Goal: Transaction & Acquisition: Purchase product/service

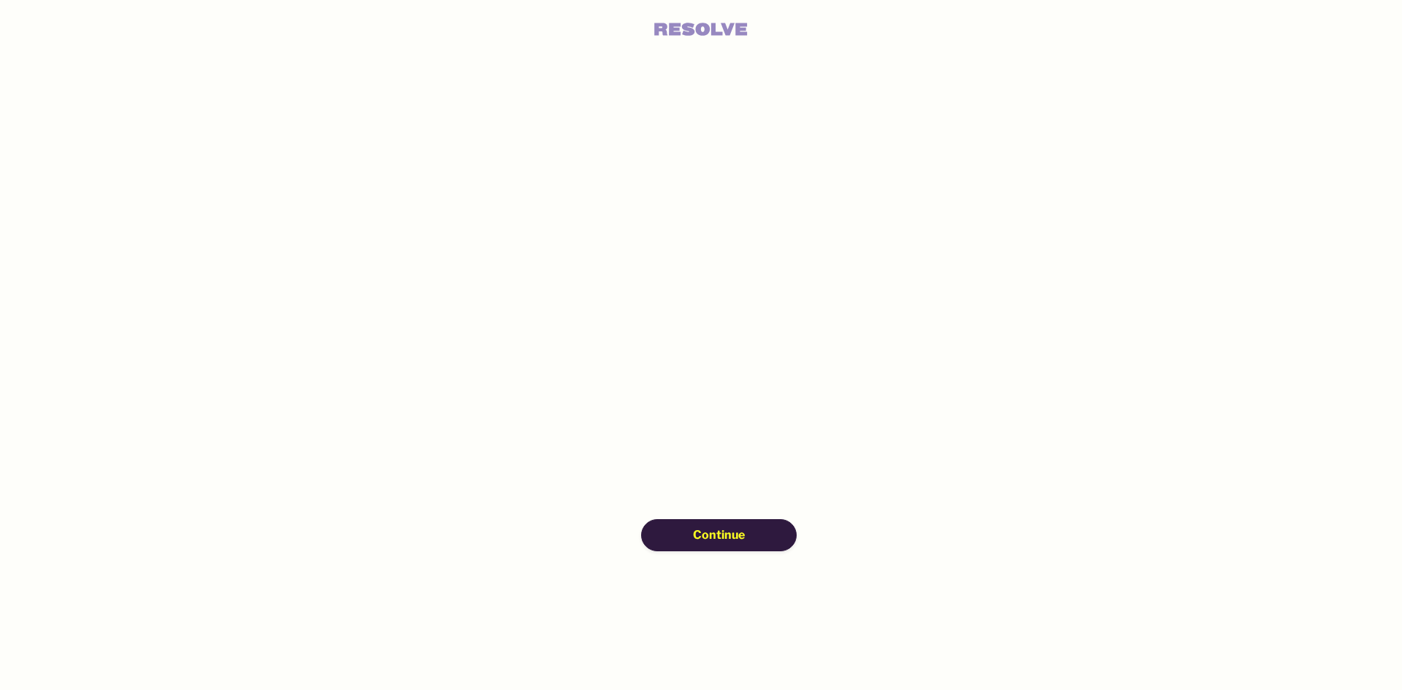
click at [725, 530] on span "Continue" at bounding box center [719, 535] width 52 height 16
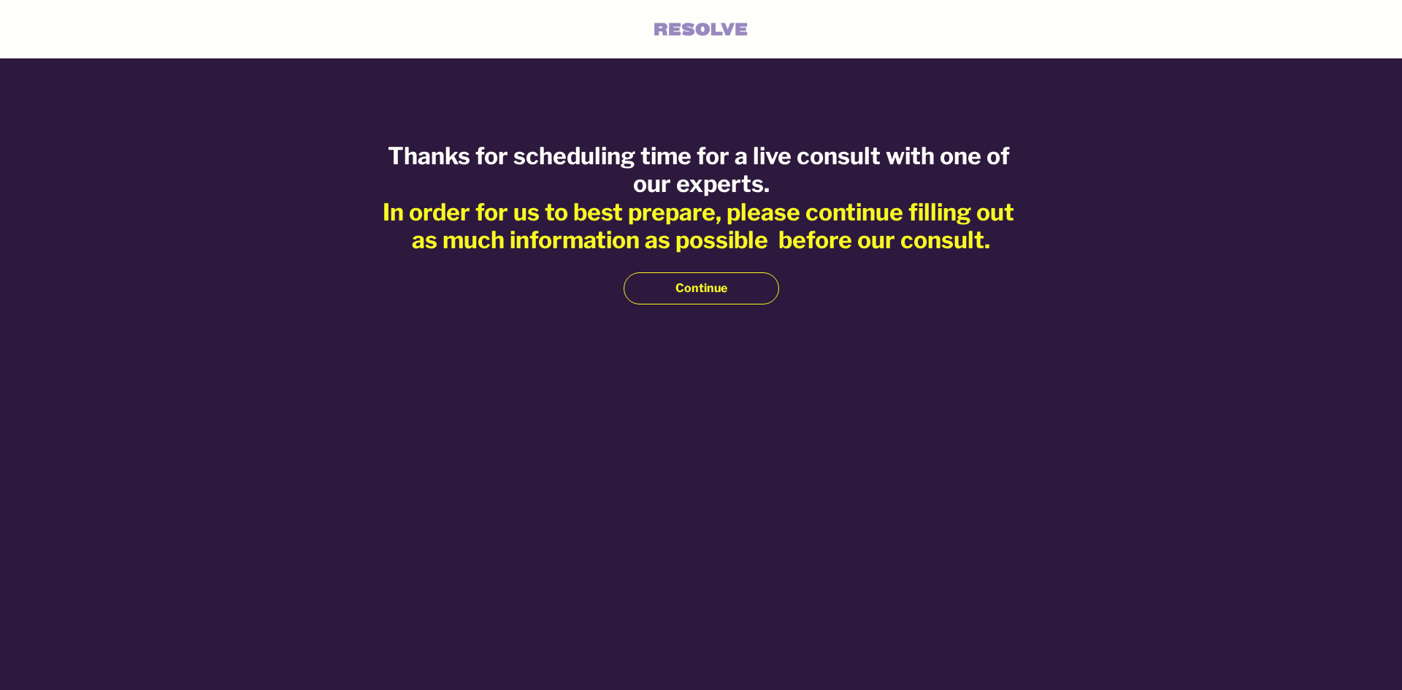
click at [704, 286] on span "Continue" at bounding box center [701, 288] width 52 height 16
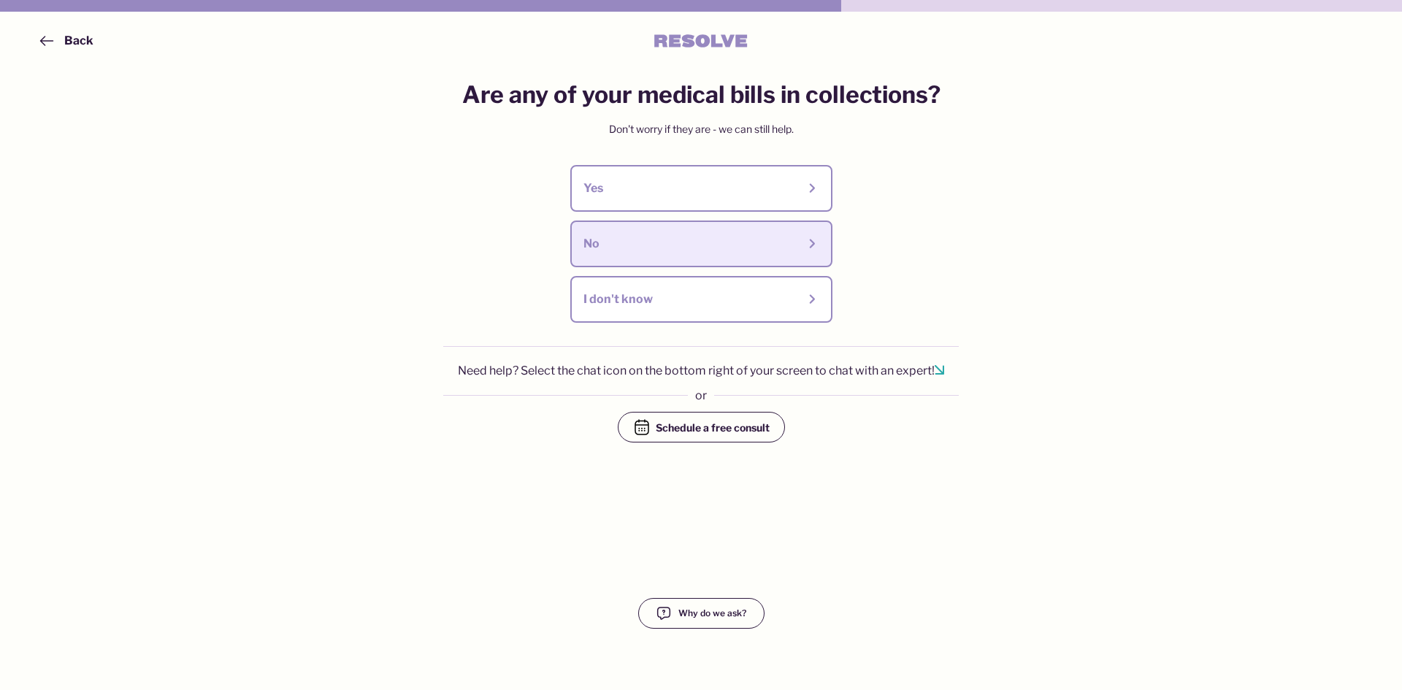
click at [728, 245] on div "No" at bounding box center [690, 244] width 214 height 16
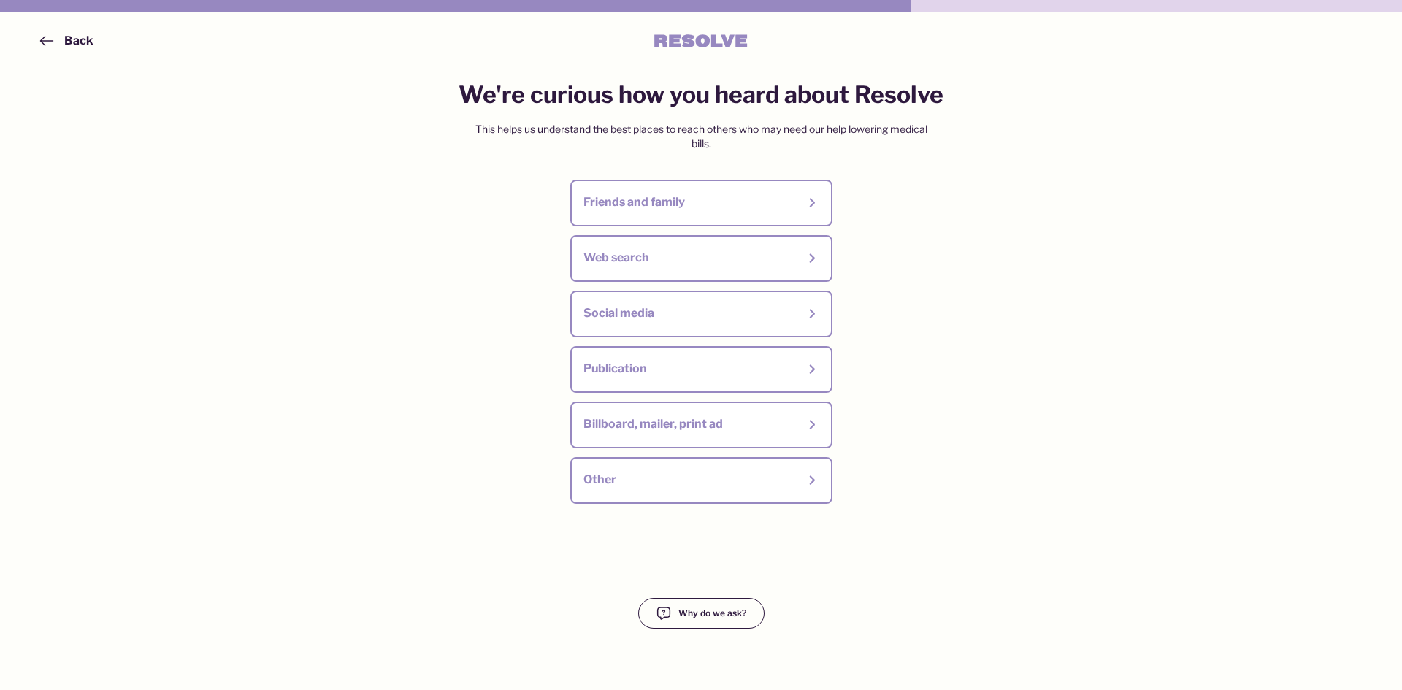
click at [728, 245] on button "Web search" at bounding box center [701, 258] width 262 height 47
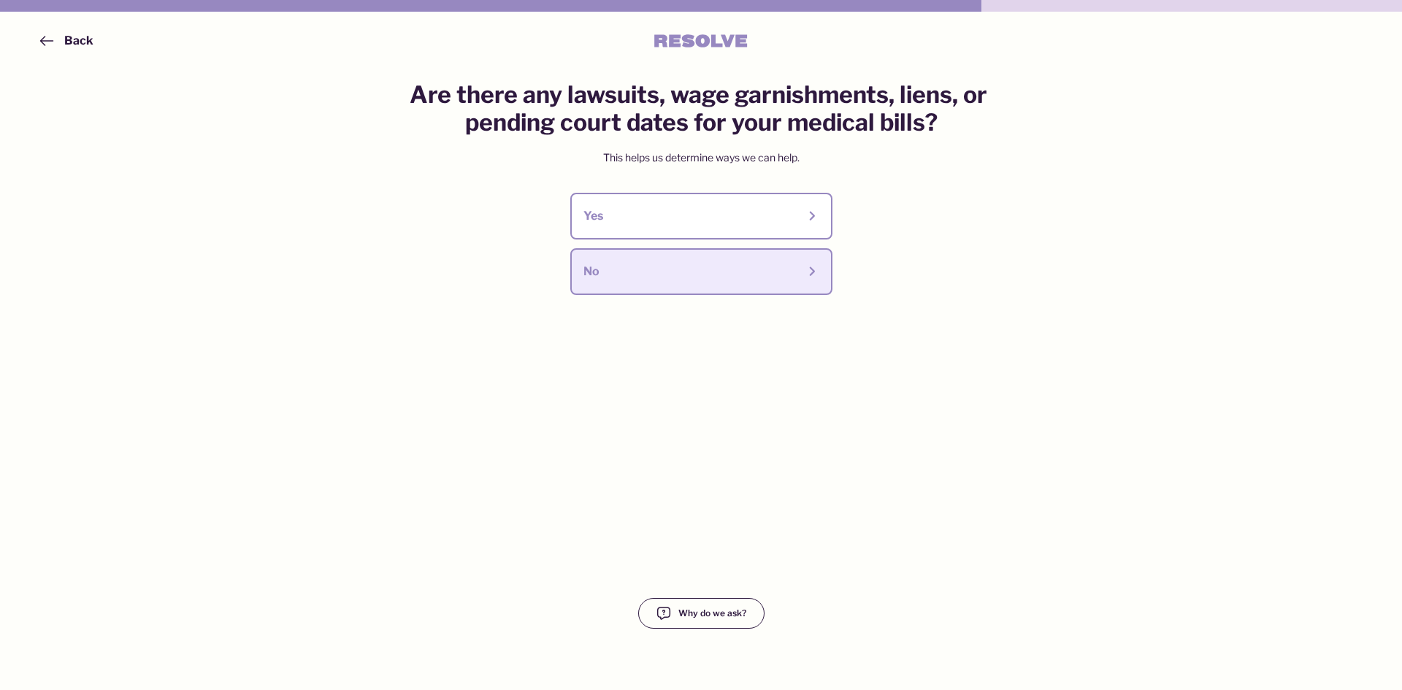
click at [723, 266] on div "No" at bounding box center [690, 272] width 214 height 16
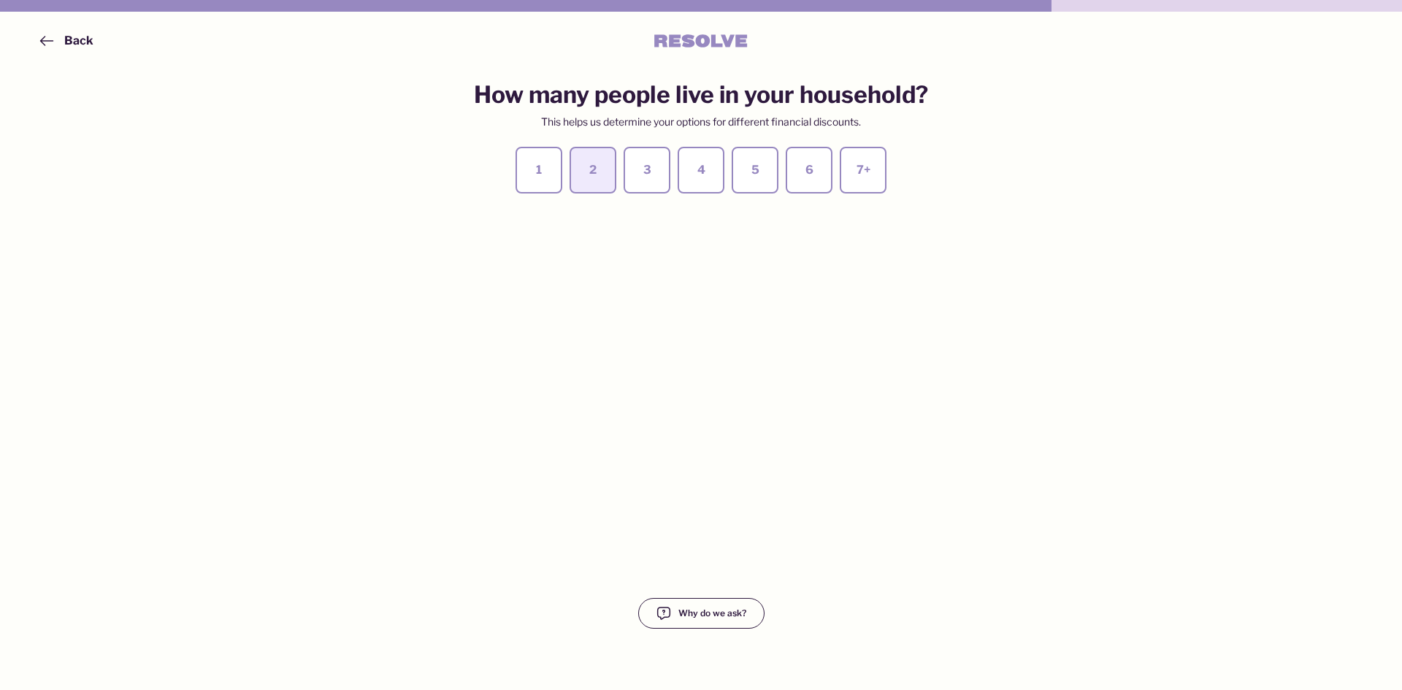
click at [596, 168] on div "2" at bounding box center [593, 170] width 20 height 16
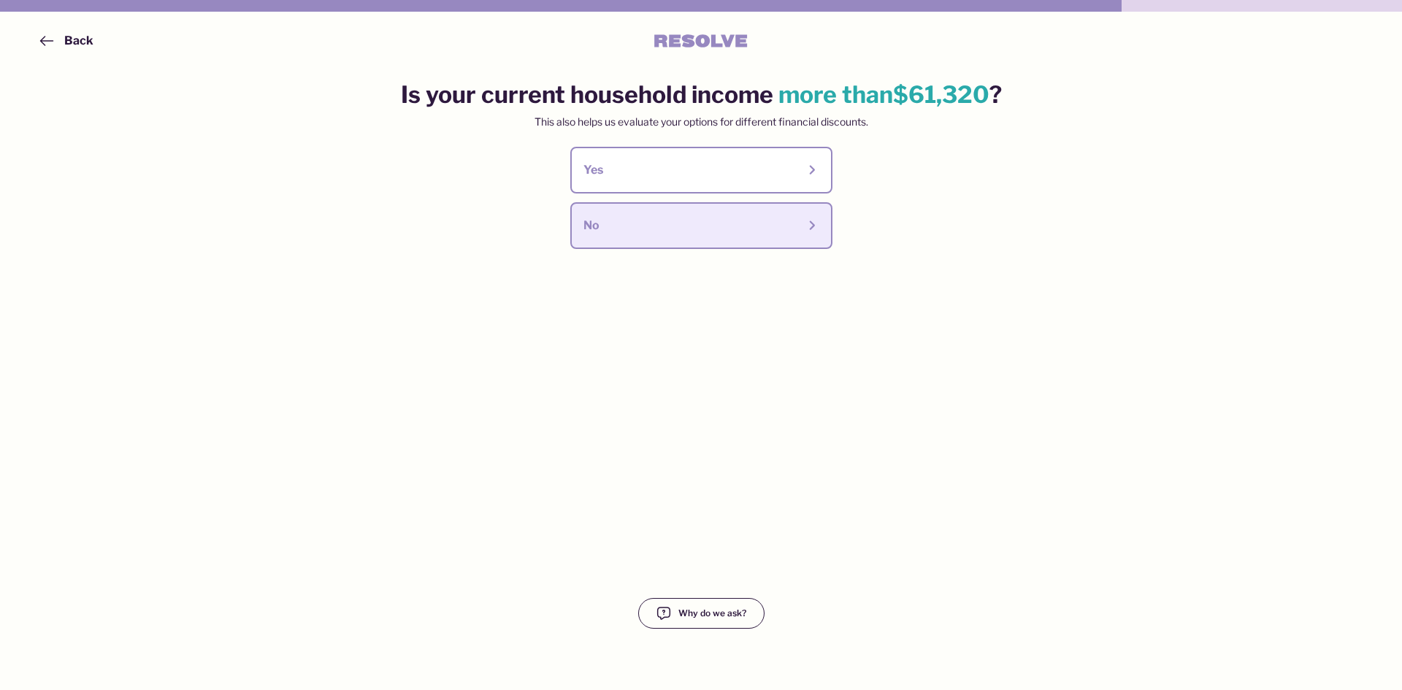
click at [626, 225] on div "No" at bounding box center [690, 226] width 214 height 16
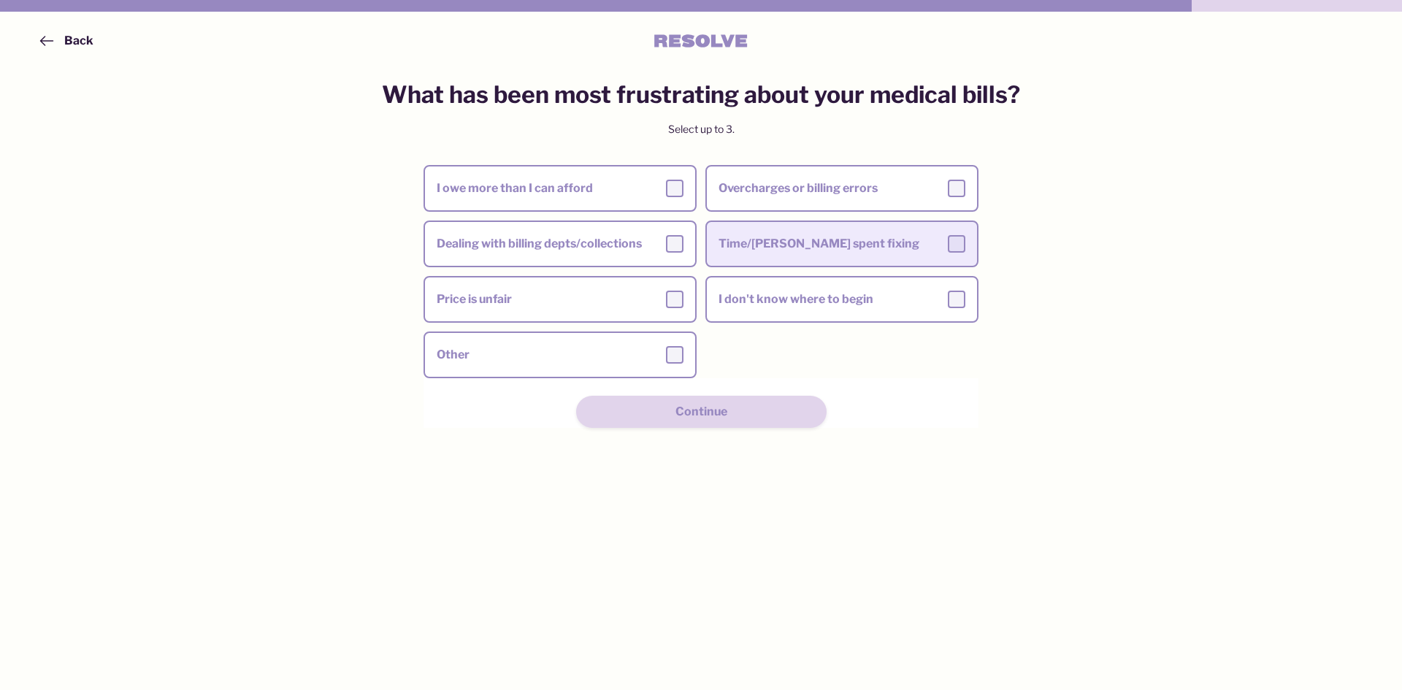
click at [872, 243] on div "Time/Effort spent fixing" at bounding box center [841, 244] width 247 height 18
click at [0, 0] on input "Time/Effort spent fixing" at bounding box center [0, 0] width 0 height 0
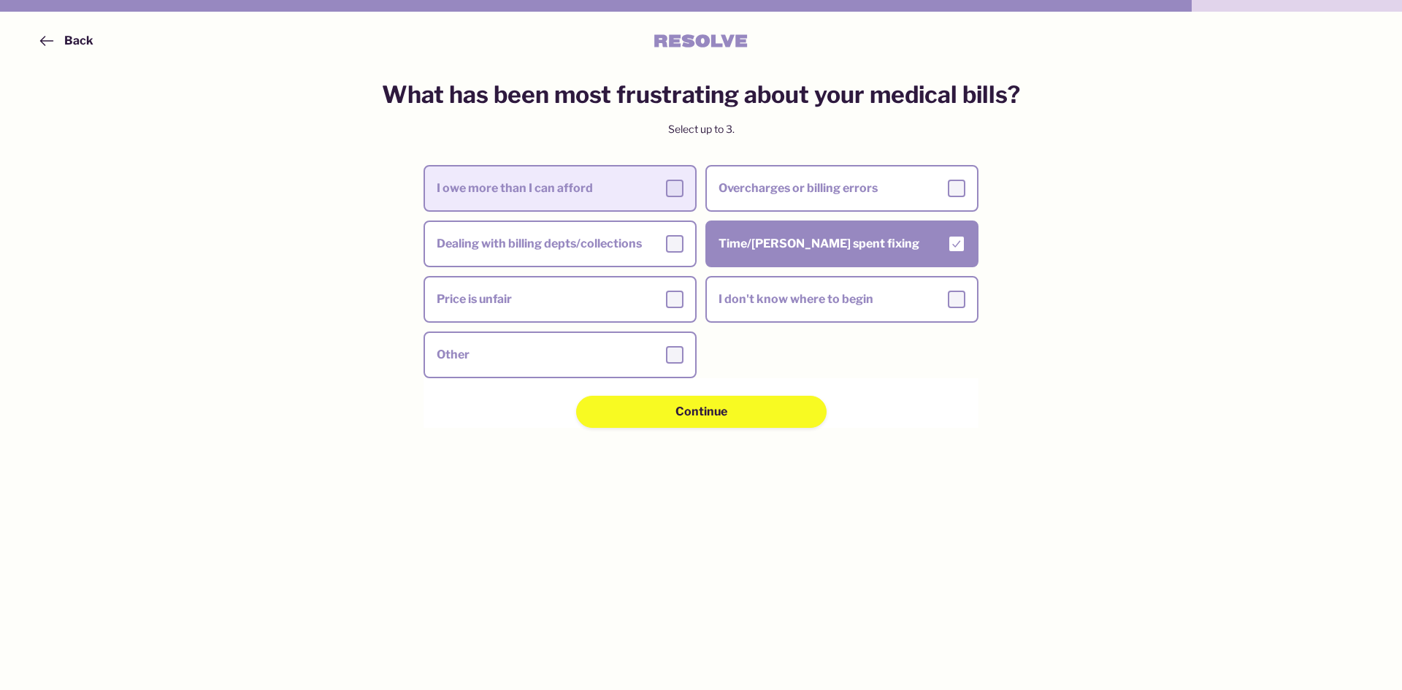
click at [537, 191] on div "I owe more than I can afford" at bounding box center [560, 189] width 247 height 18
click at [0, 0] on input "I owe more than I can afford" at bounding box center [0, 0] width 0 height 0
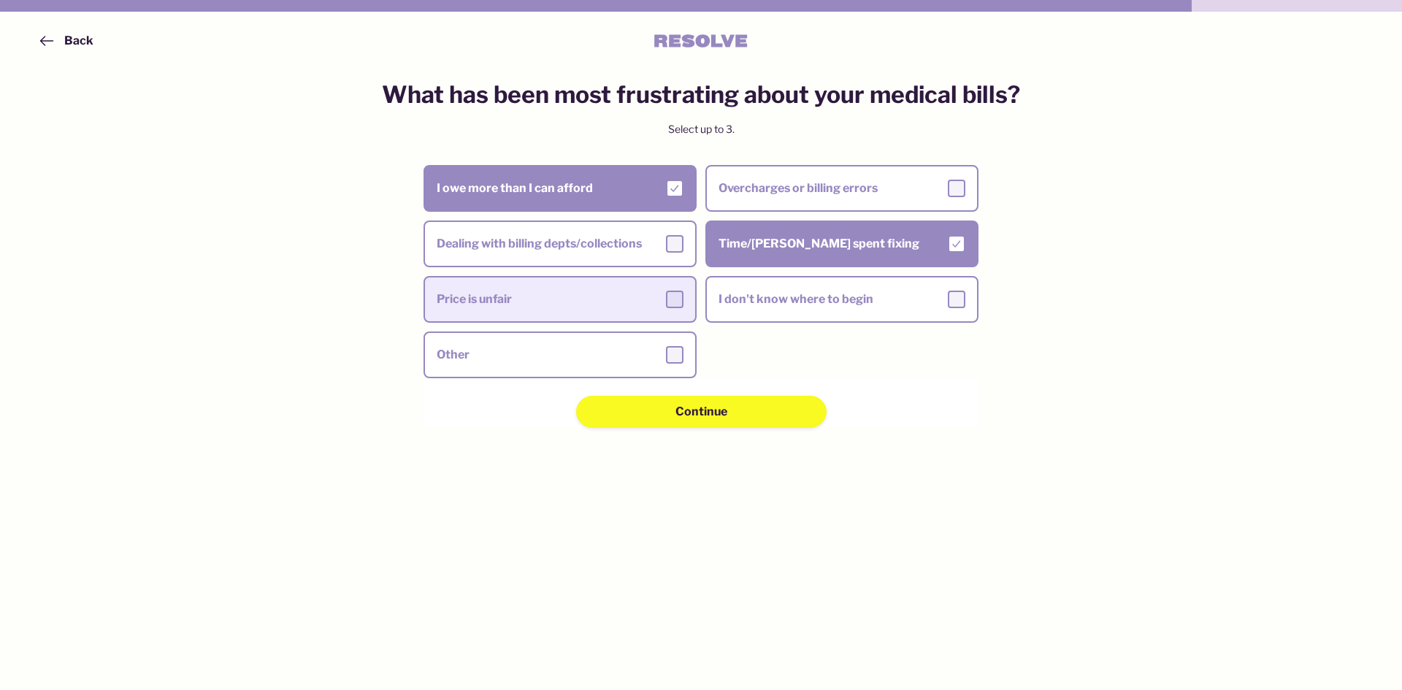
click at [629, 294] on div "Price is unfair" at bounding box center [560, 300] width 247 height 18
click at [0, 0] on input "Price is unfair" at bounding box center [0, 0] width 0 height 0
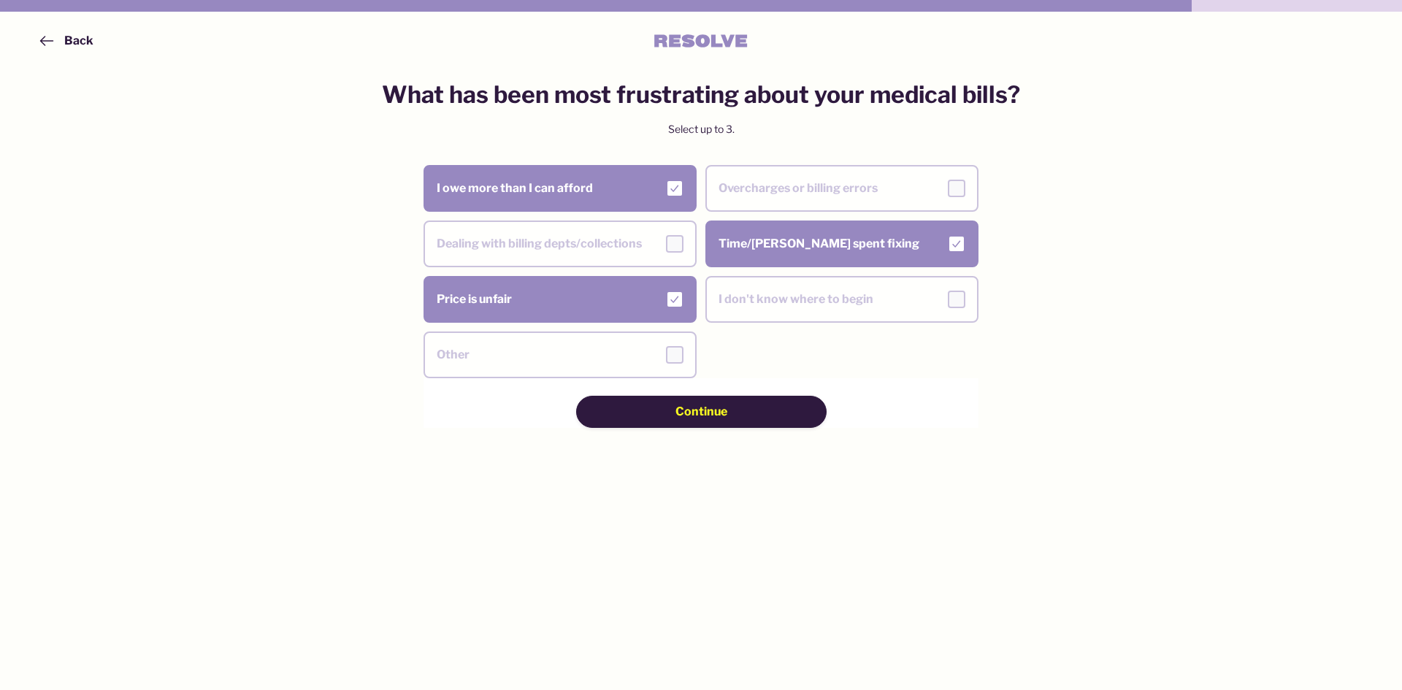
click at [693, 414] on span "Continue" at bounding box center [701, 412] width 52 height 16
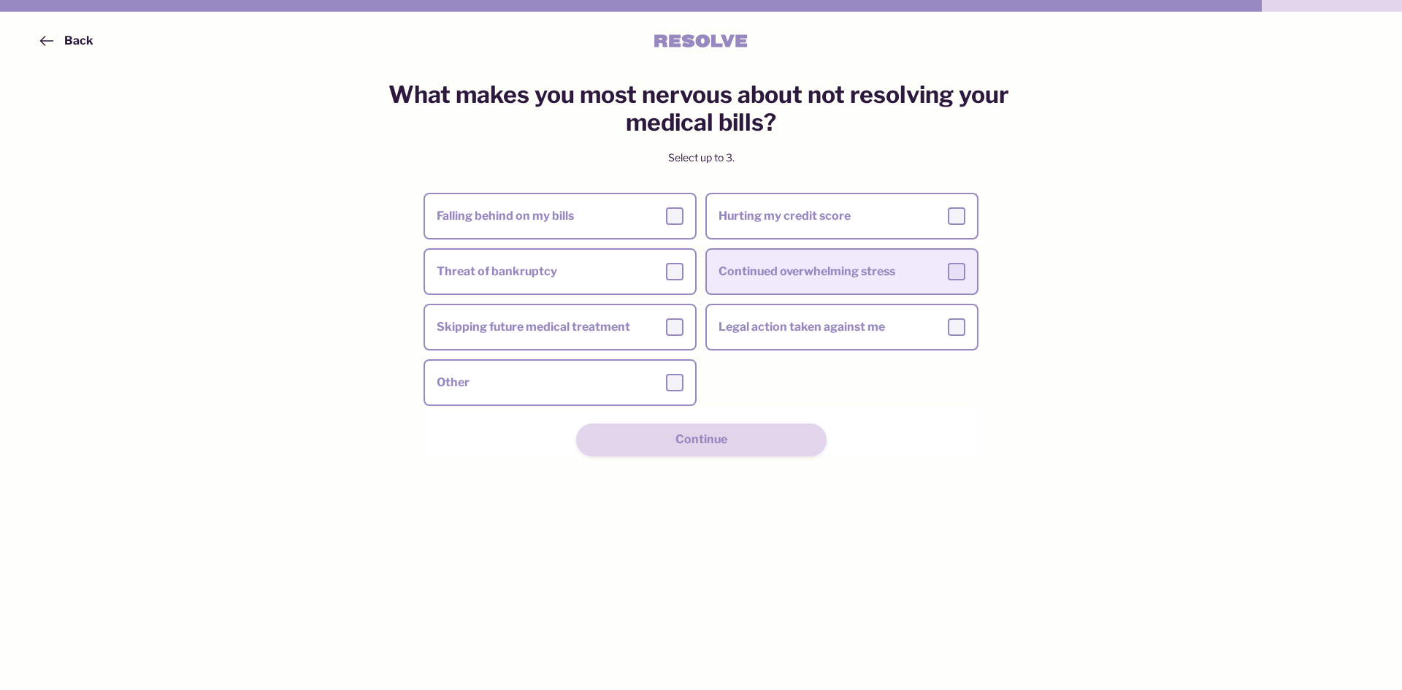
click at [750, 271] on div "Continued overwhelming stress" at bounding box center [841, 272] width 247 height 18
click at [0, 0] on input "Continued overwhelming stress" at bounding box center [0, 0] width 0 height 0
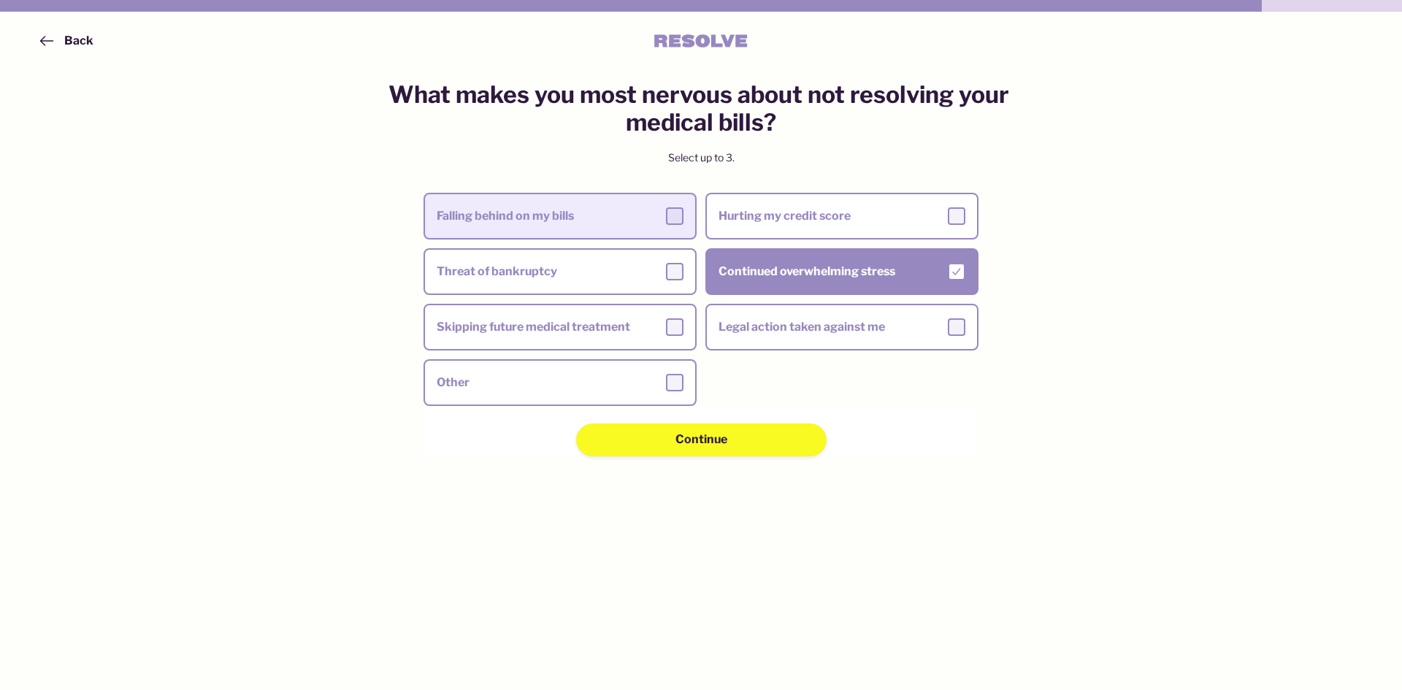
click at [608, 216] on div "Falling behind on my bills" at bounding box center [560, 216] width 247 height 18
click at [0, 0] on input "Falling behind on my bills" at bounding box center [0, 0] width 0 height 0
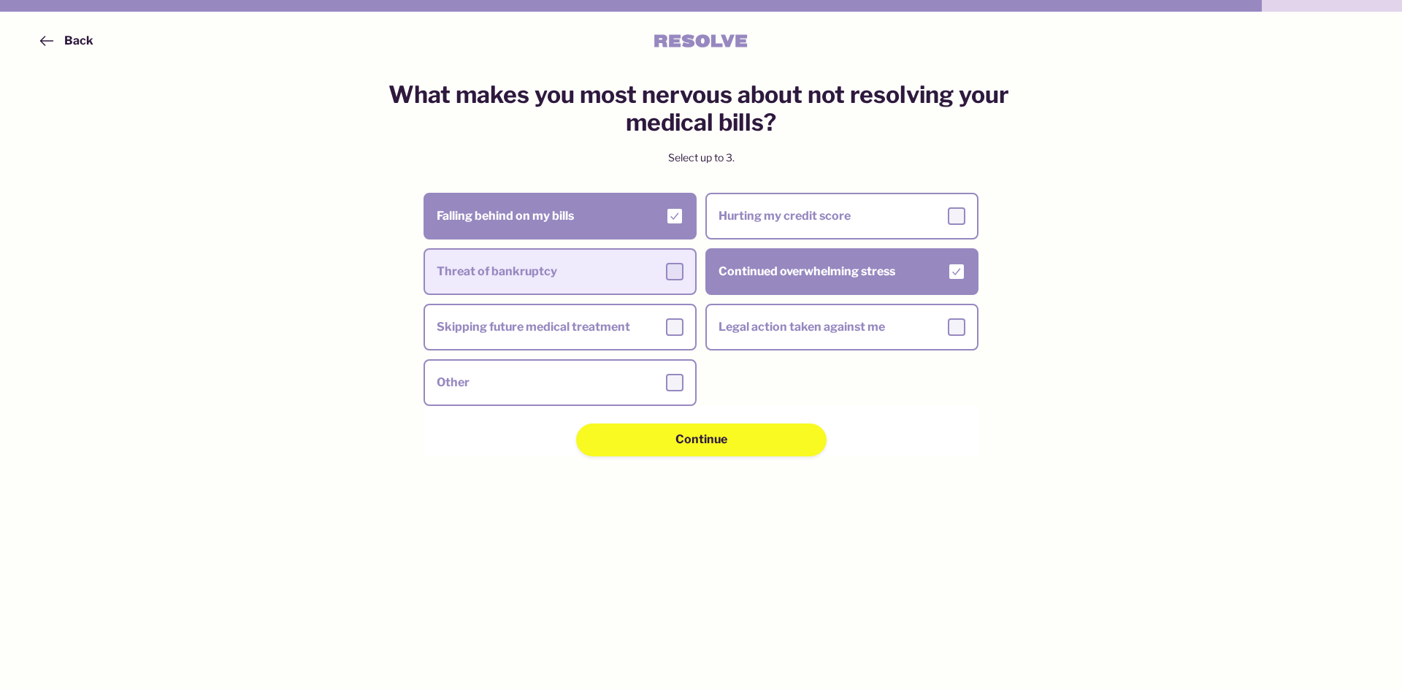
click at [604, 279] on div "Threat of bankruptcy" at bounding box center [560, 272] width 247 height 18
click at [0, 0] on input "Threat of bankruptcy" at bounding box center [0, 0] width 0 height 0
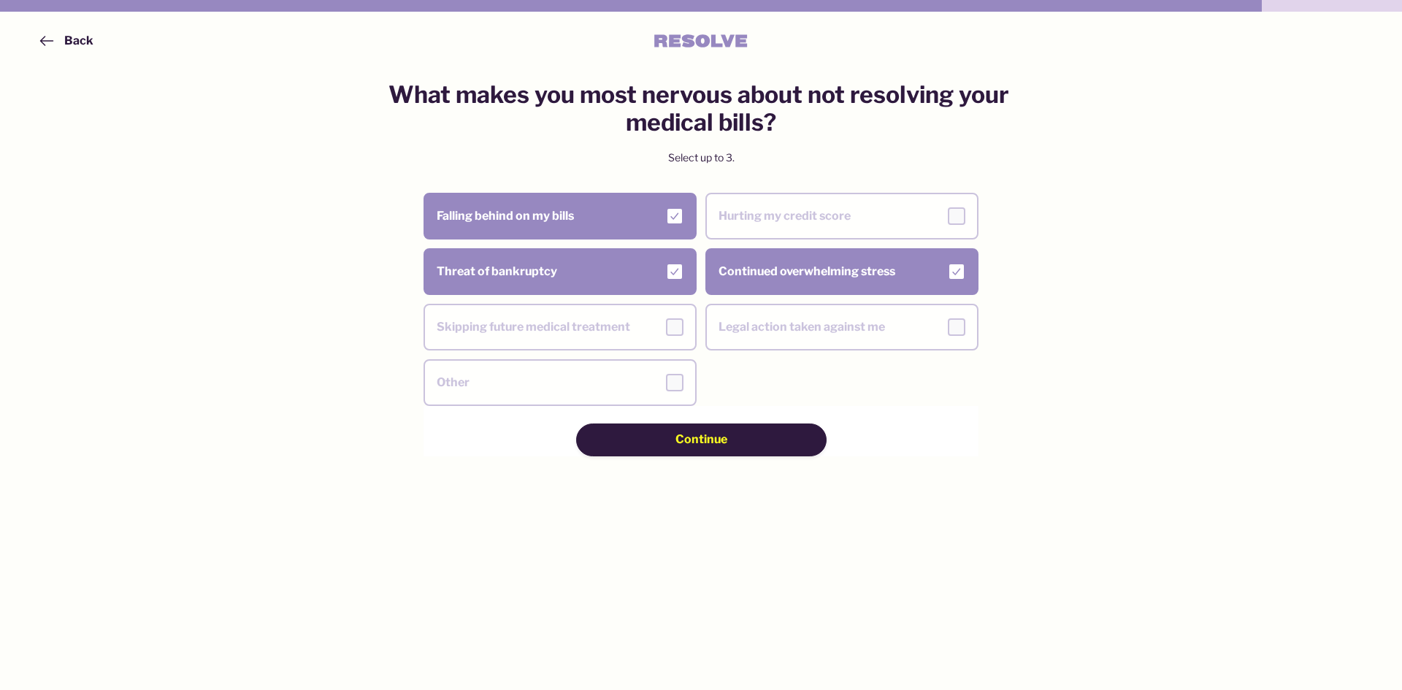
click at [686, 443] on span "Continue" at bounding box center [701, 439] width 52 height 16
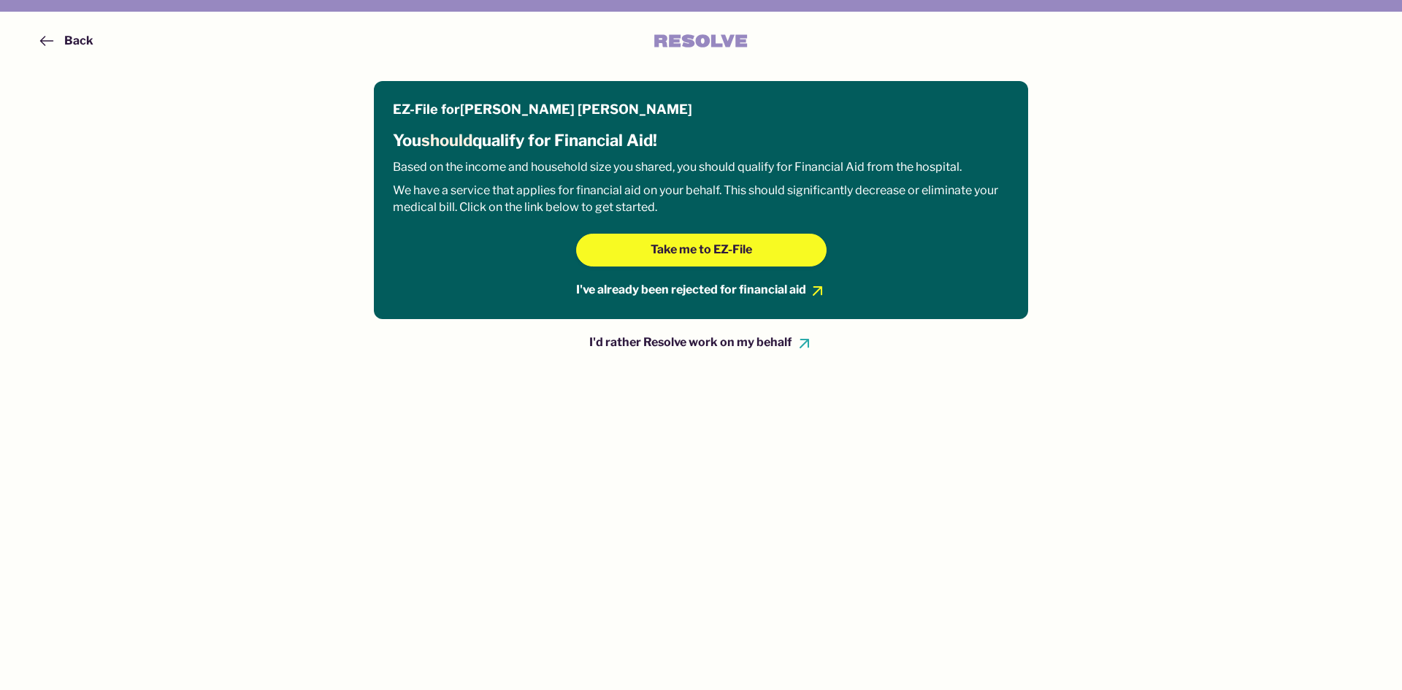
click at [710, 344] on div "I'd rather Resolve work on my behalf" at bounding box center [690, 342] width 202 height 16
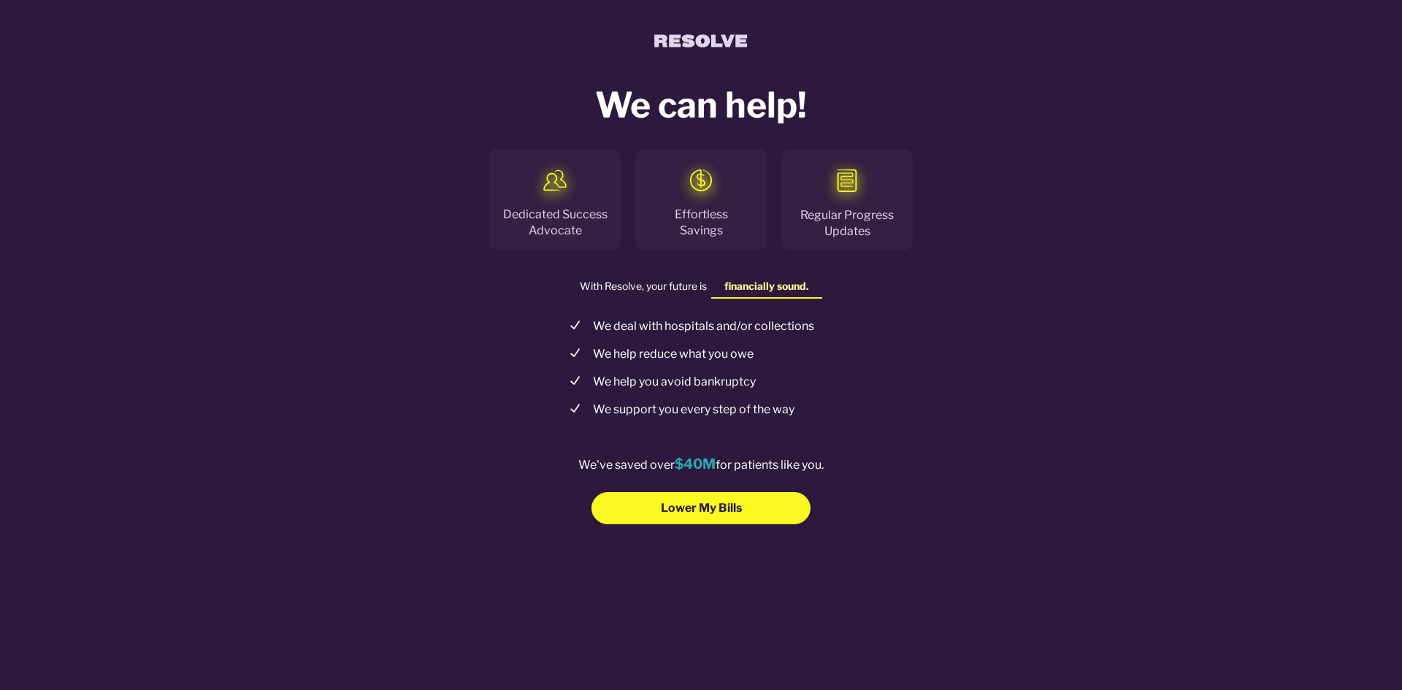
click at [715, 340] on ul "We deal with hospitals and/or collections We help reduce what you owe We help y…" at bounding box center [701, 368] width 292 height 104
click at [695, 510] on span "Lower My Bills" at bounding box center [701, 508] width 81 height 16
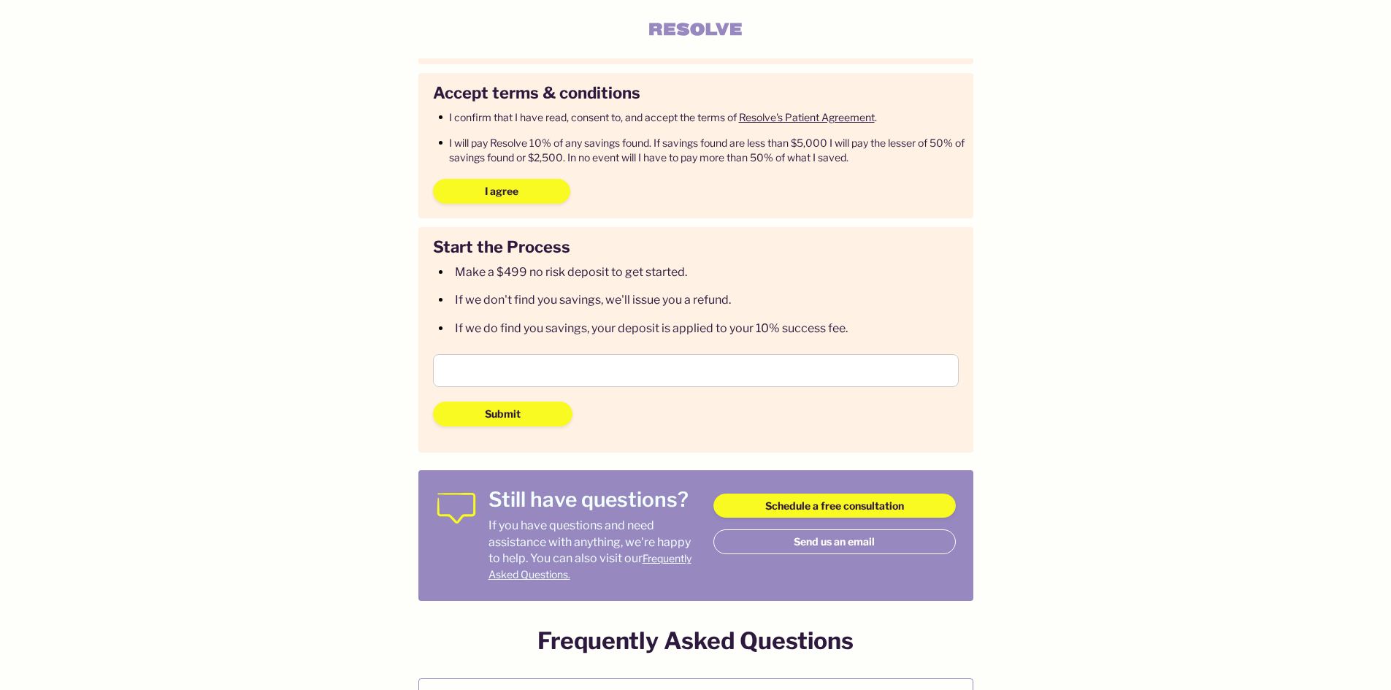
scroll to position [508, 0]
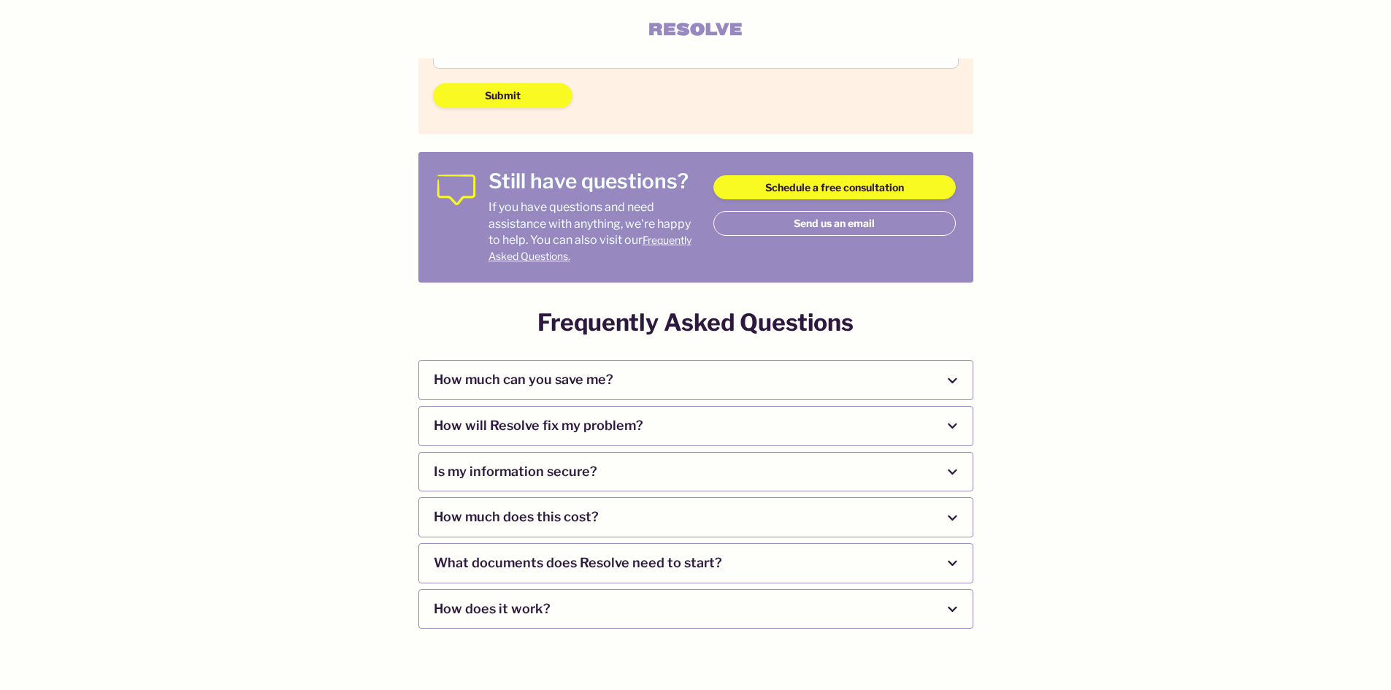
click at [717, 519] on span "How much does this cost?" at bounding box center [681, 517] width 495 height 39
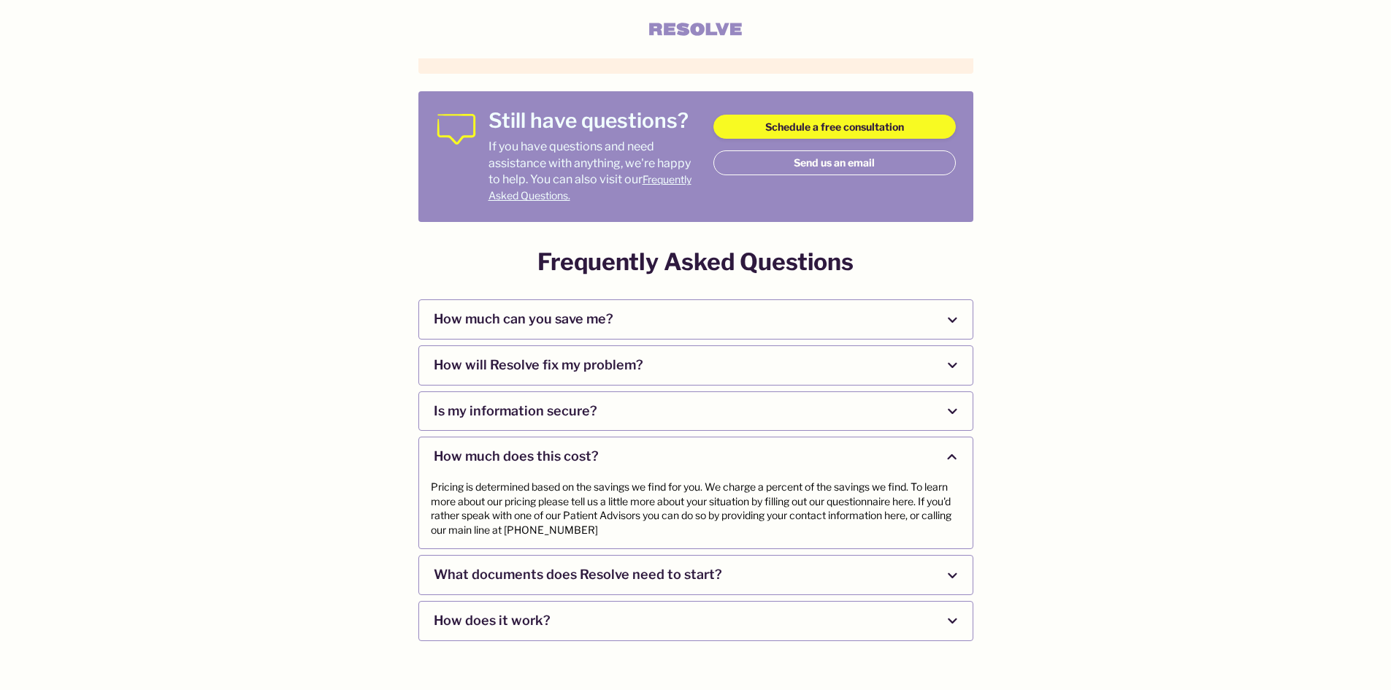
scroll to position [581, 0]
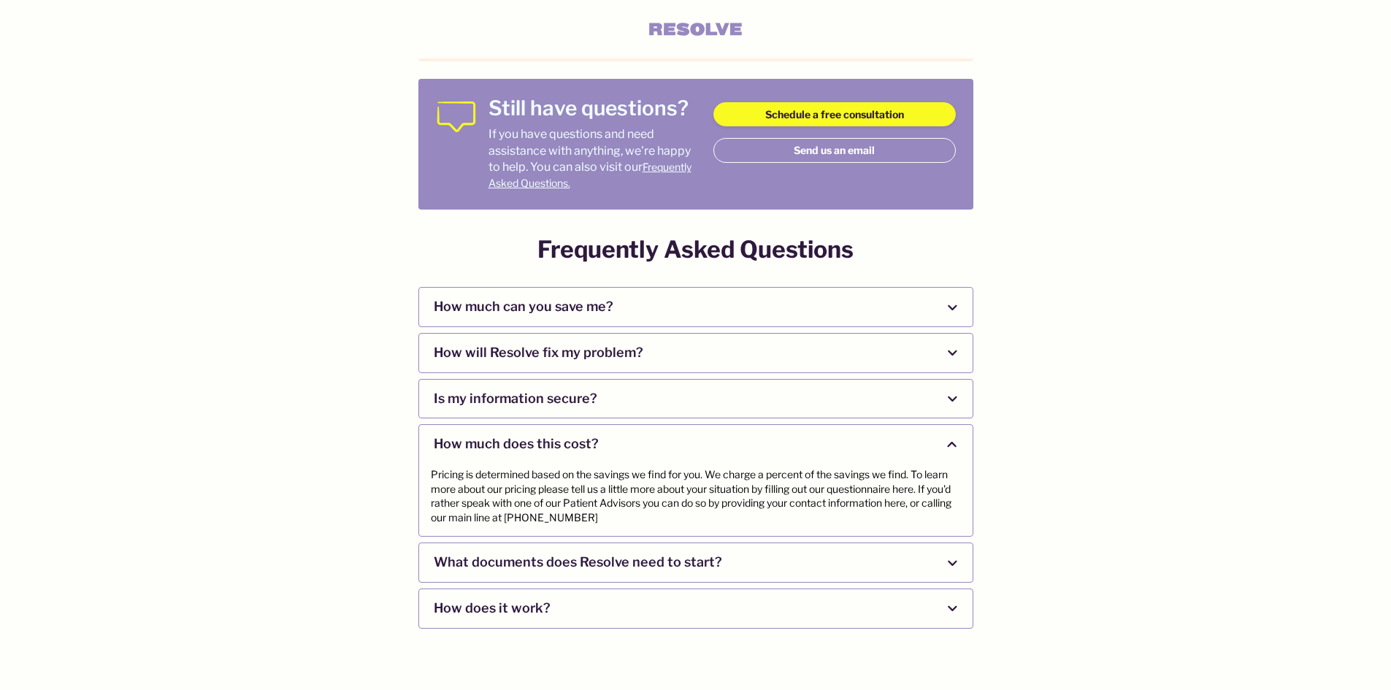
click at [598, 563] on span "What documents does Resolve need to start?" at bounding box center [681, 562] width 495 height 39
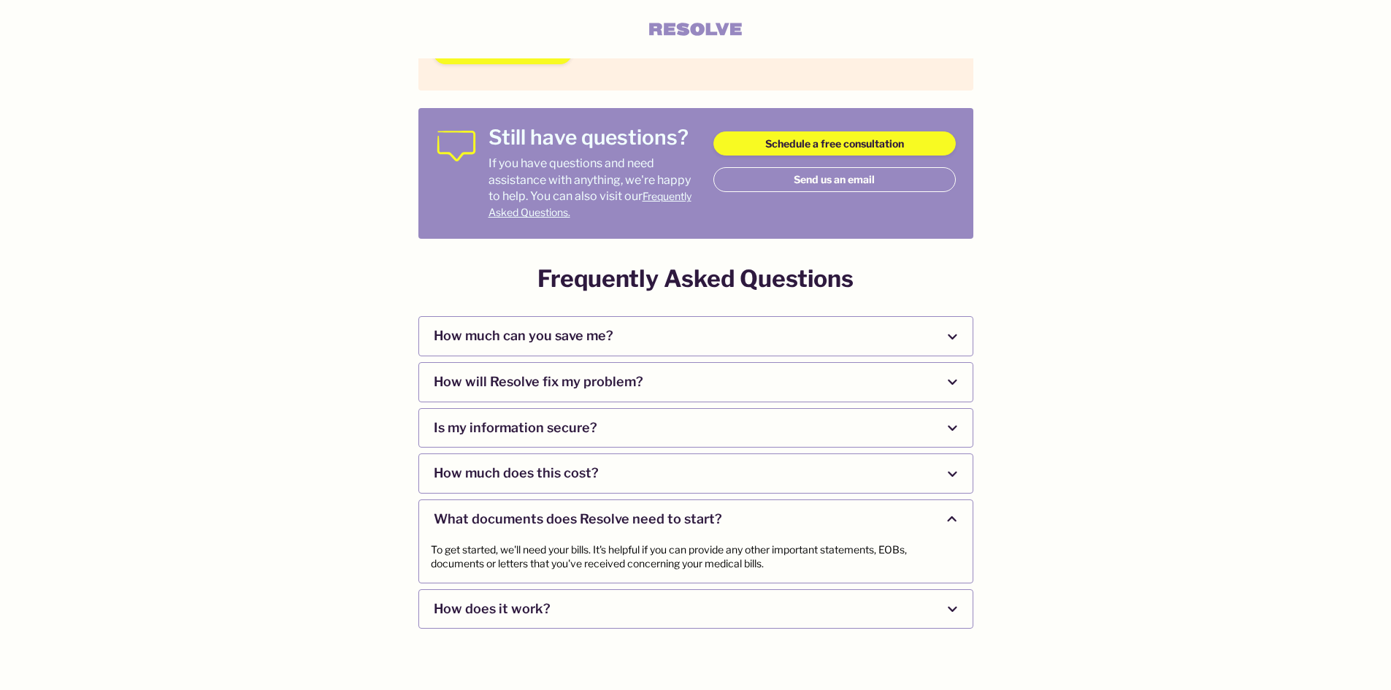
scroll to position [553, 0]
click at [775, 334] on span "How much can you save me?" at bounding box center [681, 335] width 495 height 39
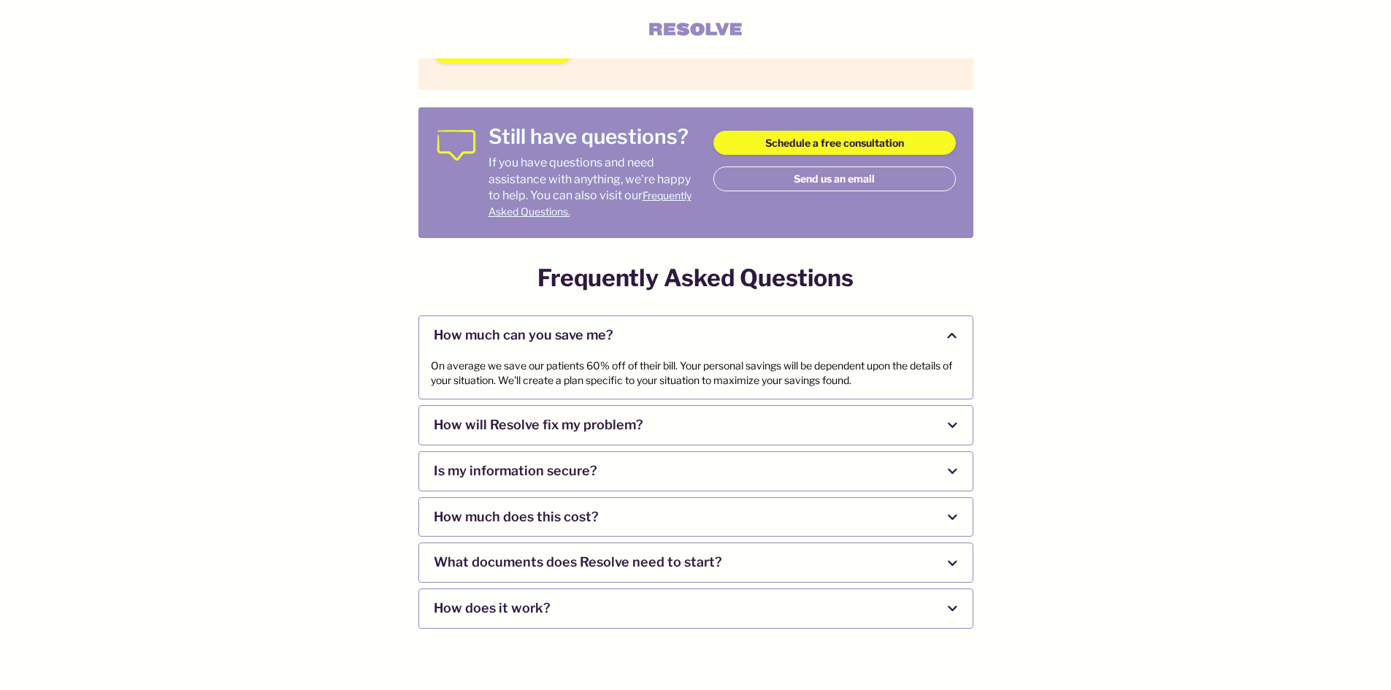
click at [746, 423] on span "How will Resolve fix my problem?" at bounding box center [681, 425] width 495 height 39
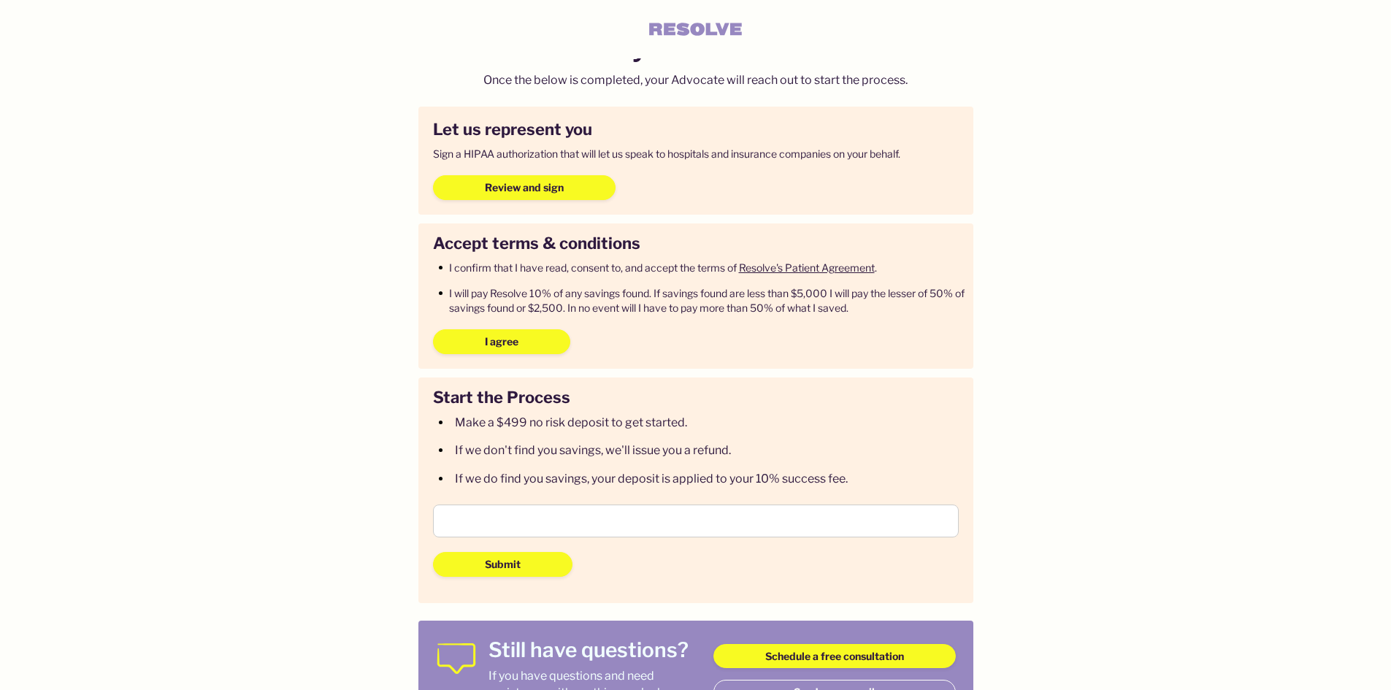
scroll to position [0, 0]
